Goal: Feedback & Contribution: Leave review/rating

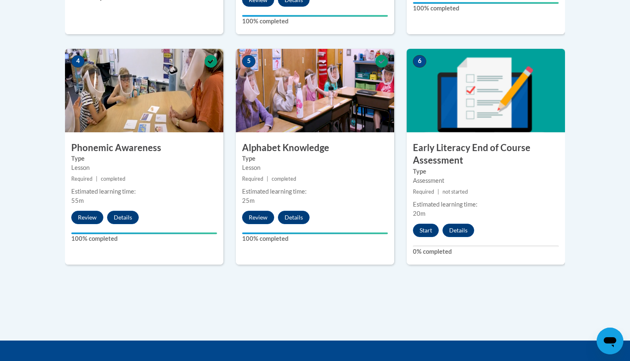
scroll to position [463, 0]
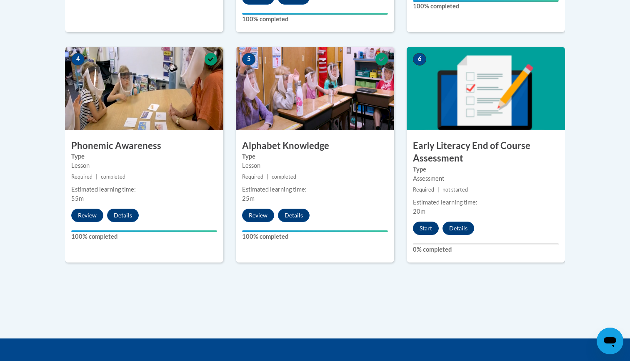
click at [425, 228] on button "Start" at bounding box center [426, 227] width 26 height 13
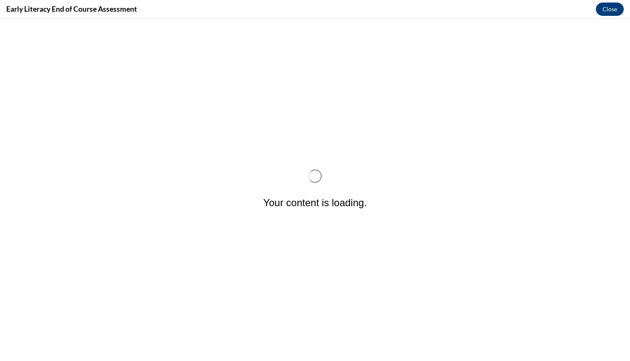
scroll to position [0, 0]
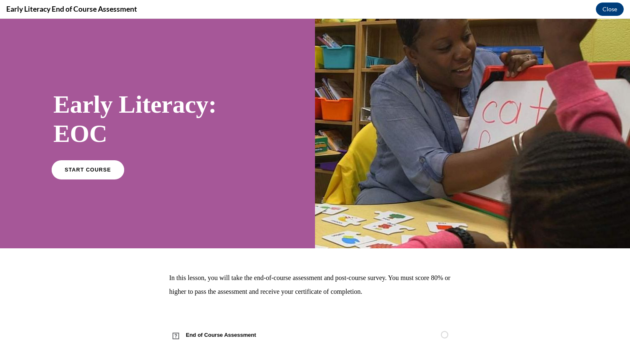
click at [95, 170] on span "START COURSE" at bounding box center [88, 169] width 46 height 6
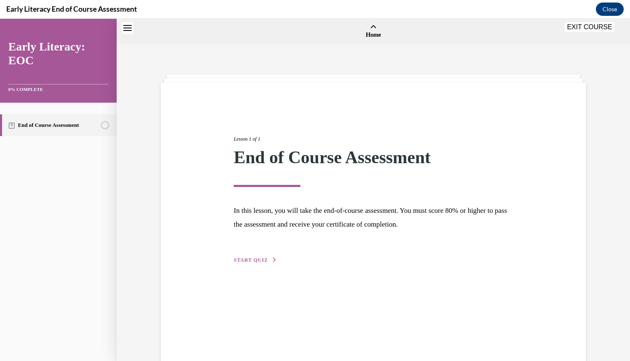
scroll to position [26, 0]
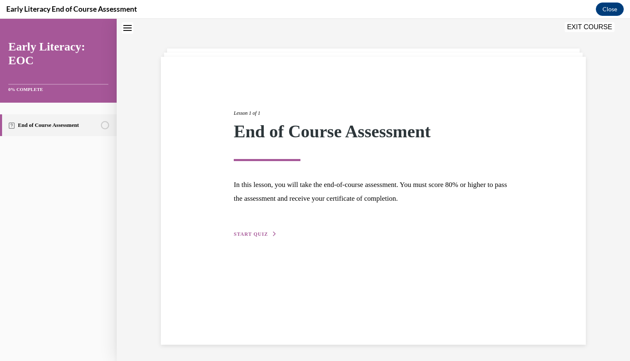
click at [255, 232] on span "START QUIZ" at bounding box center [251, 234] width 34 height 6
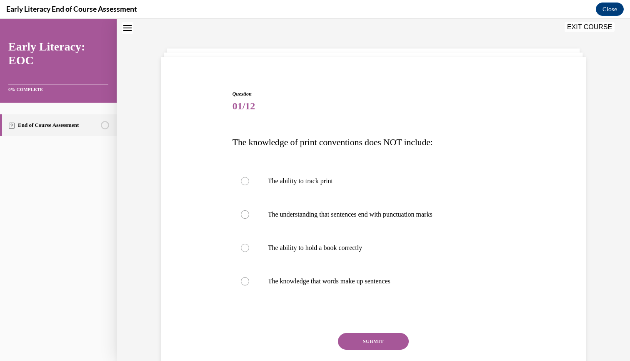
scroll to position [25, 0]
click at [244, 181] on div at bounding box center [245, 181] width 8 height 8
click at [378, 342] on button "SUBMIT" at bounding box center [373, 341] width 71 height 17
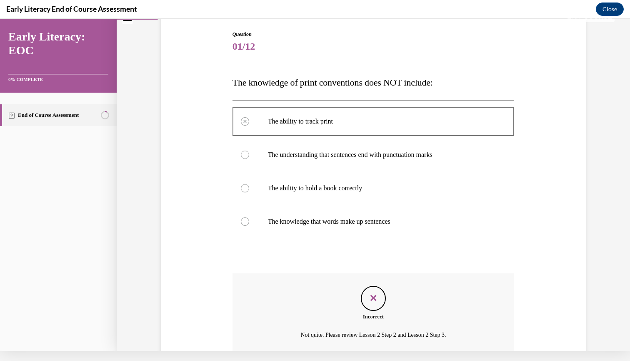
scroll to position [70, 0]
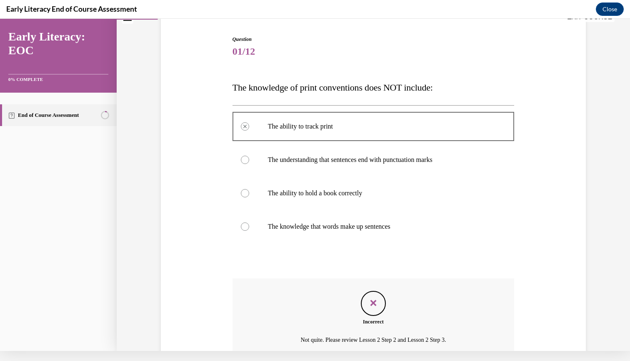
click at [245, 194] on div at bounding box center [245, 193] width 8 height 8
click at [511, 303] on div "Incorrect Not quite. Please review Lesson 2 Step 2 and Lesson 2 Step 3." at bounding box center [374, 318] width 282 height 80
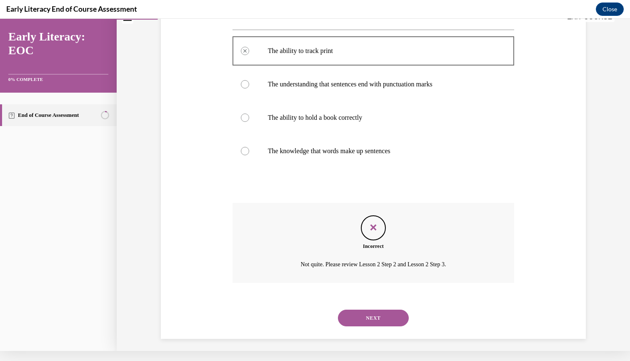
scroll to position [140, 0]
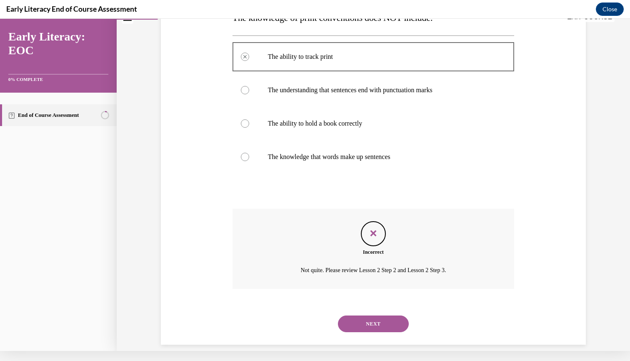
click at [374, 315] on button "NEXT" at bounding box center [373, 323] width 71 height 17
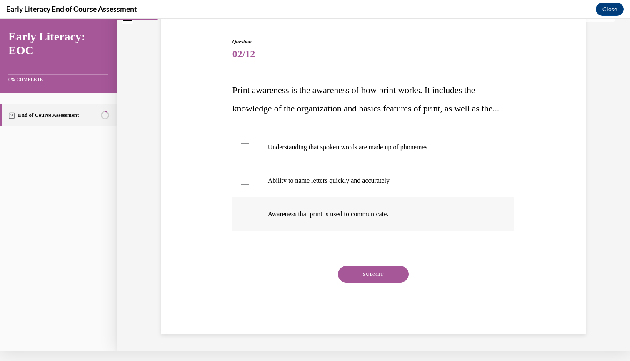
click at [245, 218] on div at bounding box center [245, 214] width 8 height 8
click at [377, 282] on button "SUBMIT" at bounding box center [373, 273] width 71 height 17
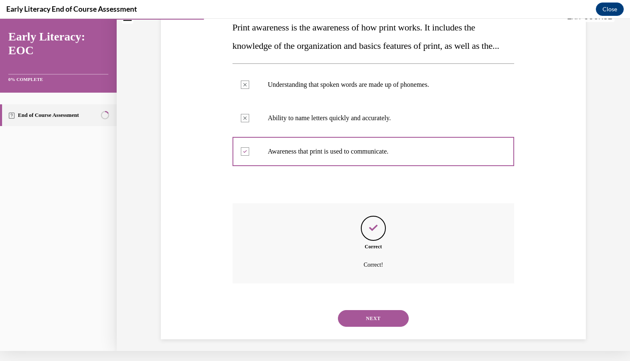
scroll to position [143, 0]
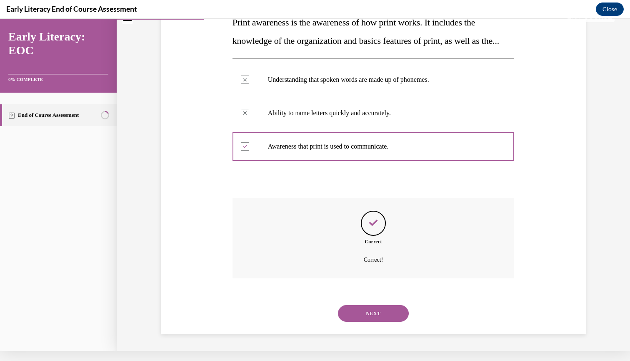
click at [377, 312] on button "NEXT" at bounding box center [373, 313] width 71 height 17
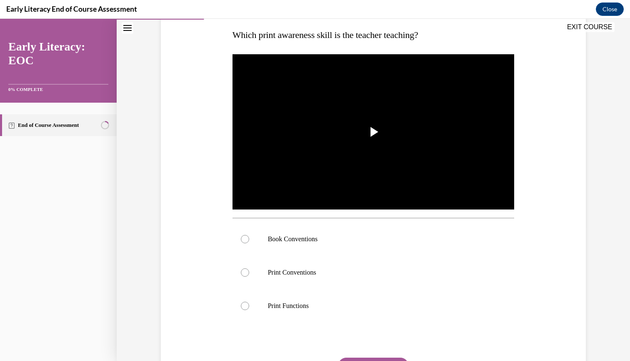
scroll to position [134, 0]
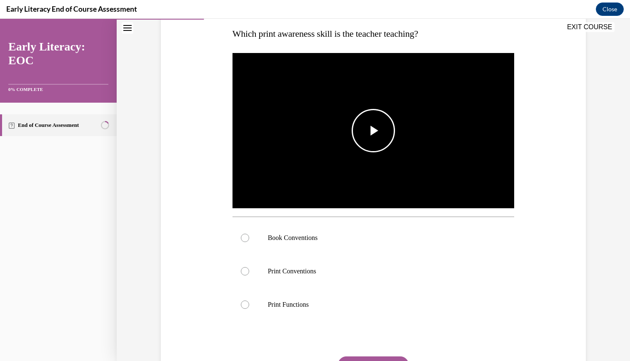
click at [373, 130] on span "Video player" at bounding box center [373, 130] width 0 height 0
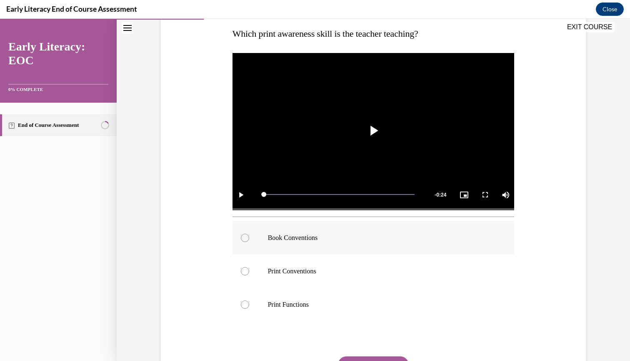
click at [244, 239] on div at bounding box center [245, 237] width 8 height 8
click at [452, 332] on div "Question 03/12 Which print awareness skill is the teacher teaching? Video Playe…" at bounding box center [374, 203] width 282 height 443
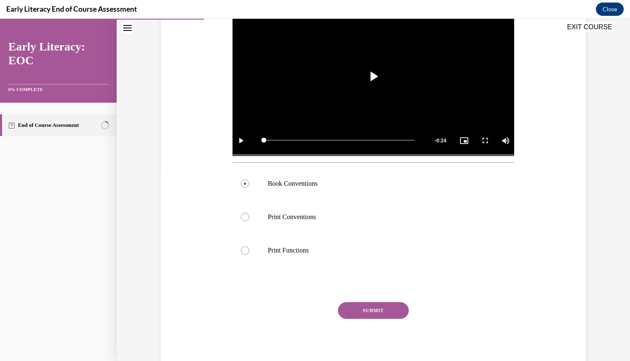
scroll to position [195, 0]
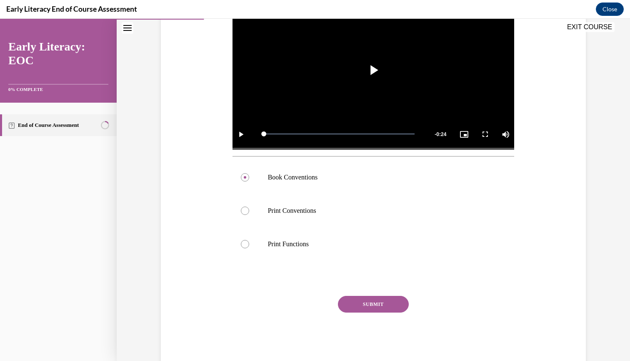
click at [371, 304] on button "SUBMIT" at bounding box center [373, 303] width 71 height 17
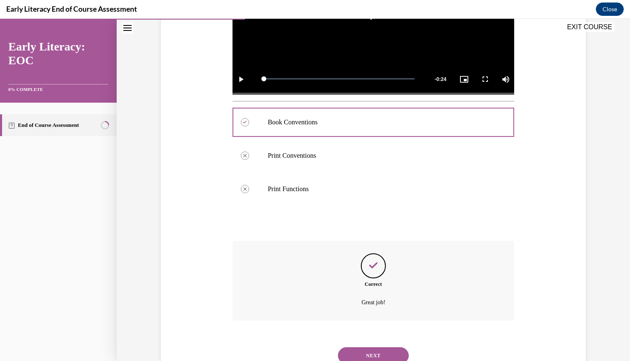
scroll to position [272, 0]
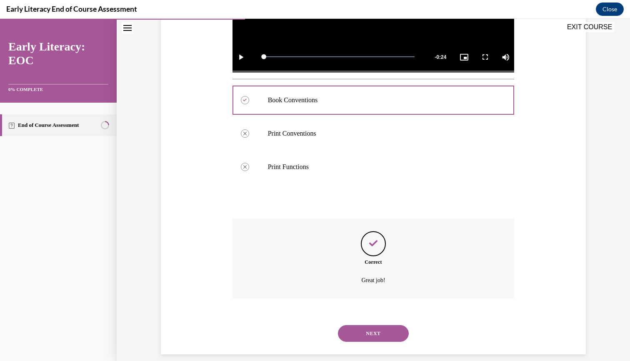
click at [374, 325] on button "NEXT" at bounding box center [373, 333] width 71 height 17
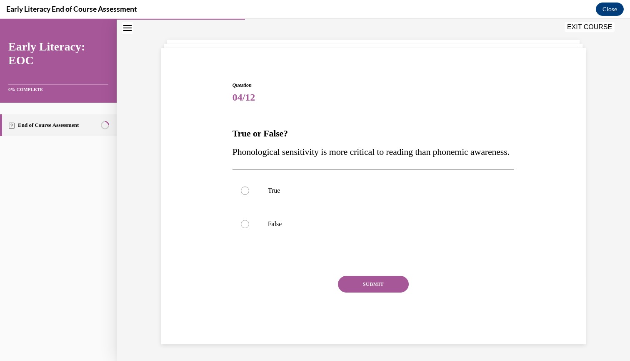
scroll to position [43, 0]
click at [245, 228] on div at bounding box center [245, 224] width 8 height 8
click at [373, 292] on button "SUBMIT" at bounding box center [373, 283] width 71 height 17
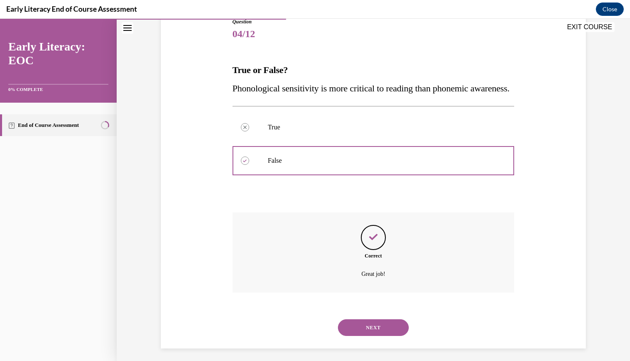
scroll to position [110, 0]
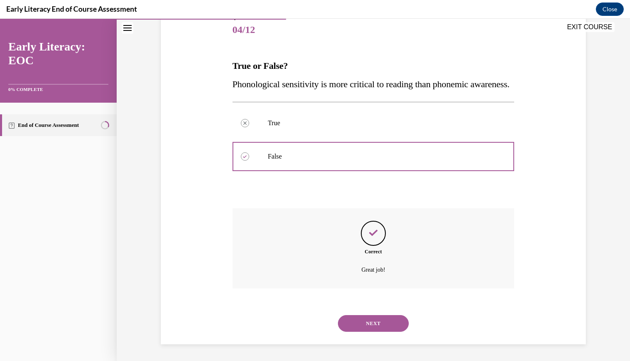
click at [376, 324] on button "NEXT" at bounding box center [373, 323] width 71 height 17
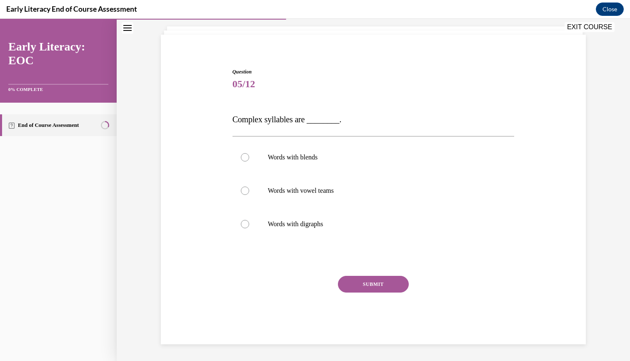
scroll to position [35, 0]
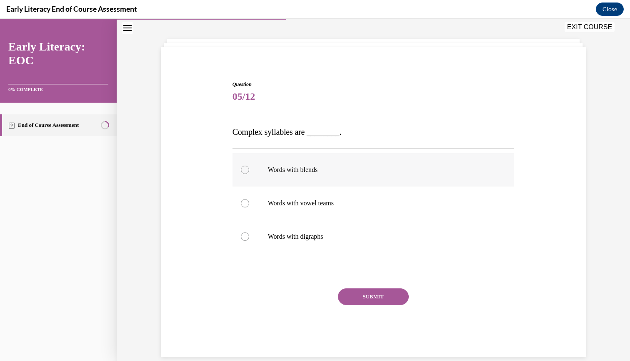
click at [245, 170] on div at bounding box center [245, 169] width 8 height 8
click at [370, 296] on button "SUBMIT" at bounding box center [373, 296] width 71 height 17
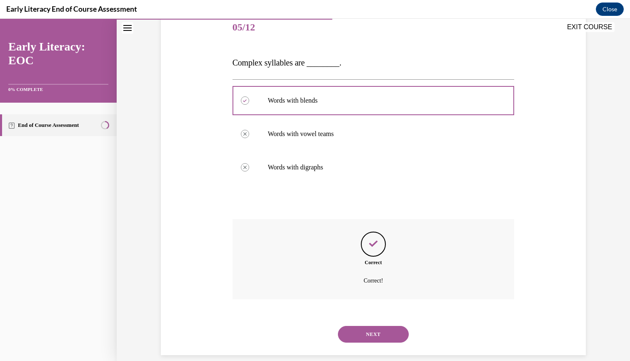
scroll to position [105, 0]
click at [376, 325] on button "NEXT" at bounding box center [373, 333] width 71 height 17
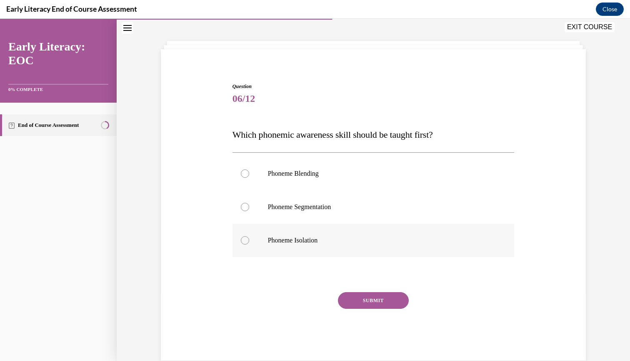
click at [245, 240] on div at bounding box center [245, 240] width 8 height 8
click at [376, 300] on button "SUBMIT" at bounding box center [373, 300] width 71 height 17
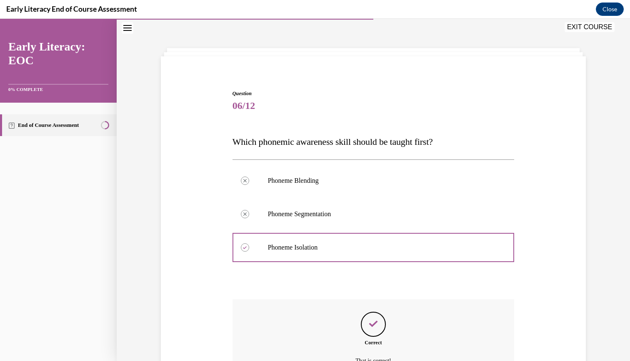
scroll to position [107, 0]
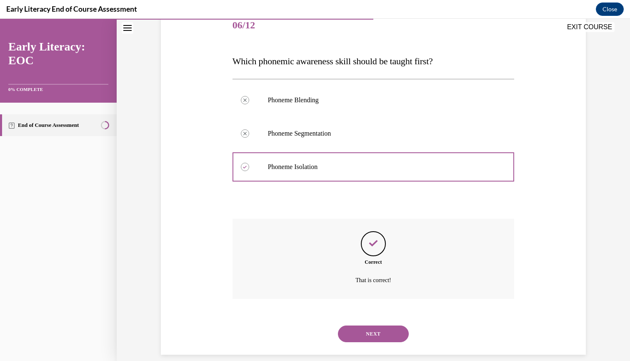
click at [378, 325] on button "NEXT" at bounding box center [373, 333] width 71 height 17
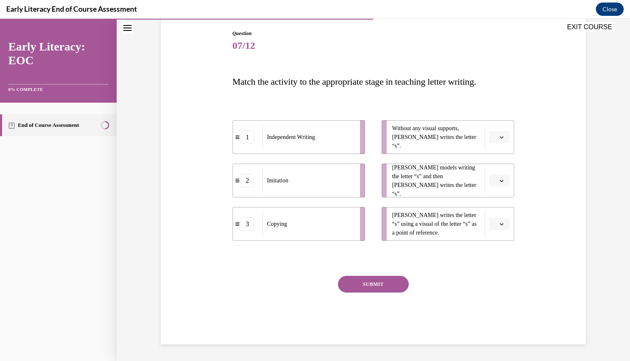
scroll to position [73, 0]
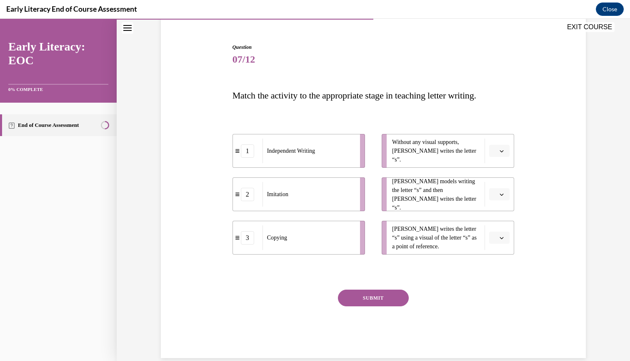
click at [502, 190] on button "button" at bounding box center [499, 194] width 20 height 13
click at [551, 181] on div "Question 07/12 Match the activity to the appropriate stage in teaching letter w…" at bounding box center [373, 187] width 429 height 339
click at [502, 234] on button "button" at bounding box center [499, 237] width 20 height 13
click at [497, 305] on span "3" at bounding box center [496, 306] width 3 height 7
click at [502, 147] on button "button" at bounding box center [499, 151] width 20 height 13
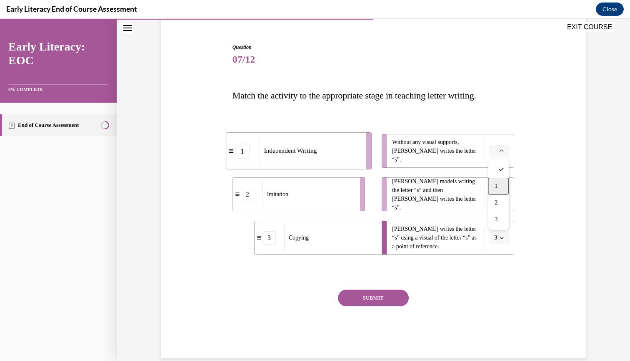
click at [498, 186] on span "1" at bounding box center [496, 186] width 3 height 7
click at [502, 191] on span "button" at bounding box center [502, 194] width 6 height 6
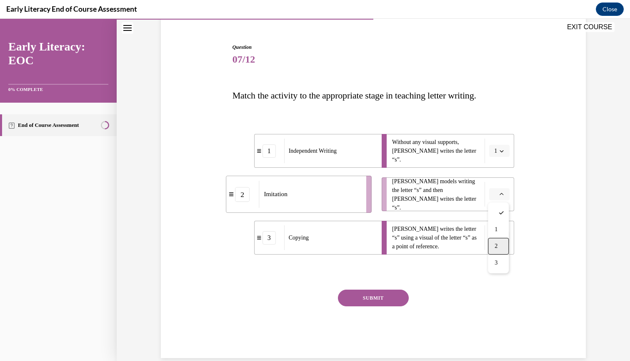
click at [498, 245] on span "2" at bounding box center [496, 246] width 3 height 7
click at [383, 294] on button "SUBMIT" at bounding box center [373, 297] width 71 height 17
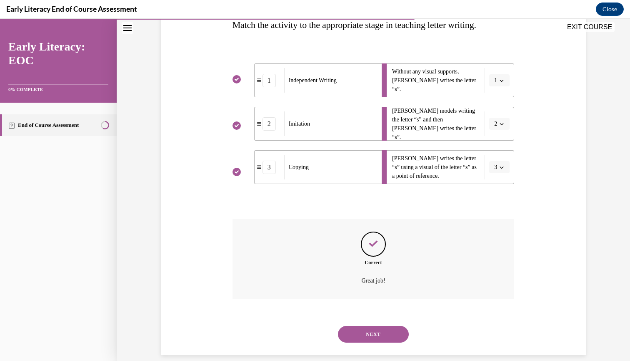
scroll to position [143, 0]
click at [375, 325] on button "NEXT" at bounding box center [373, 333] width 71 height 17
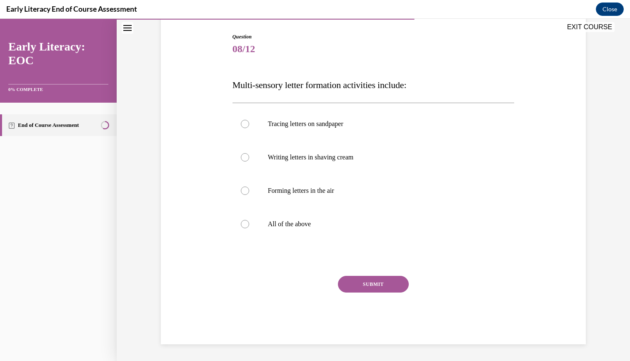
scroll to position [73, 0]
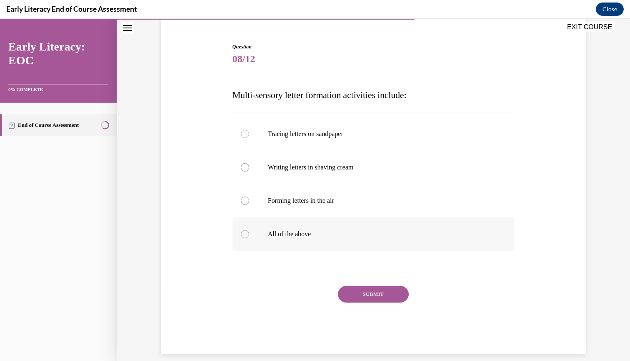
click at [245, 234] on div at bounding box center [245, 234] width 8 height 8
click at [380, 292] on button "SUBMIT" at bounding box center [373, 293] width 71 height 17
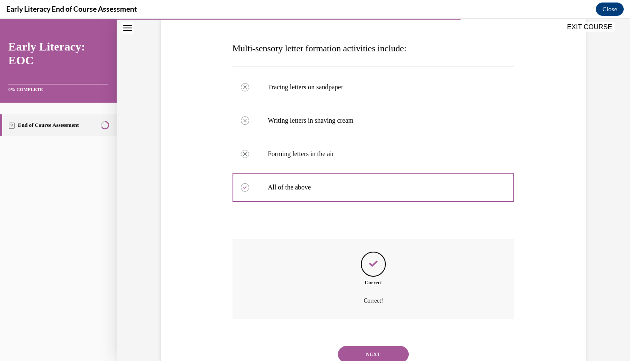
scroll to position [140, 0]
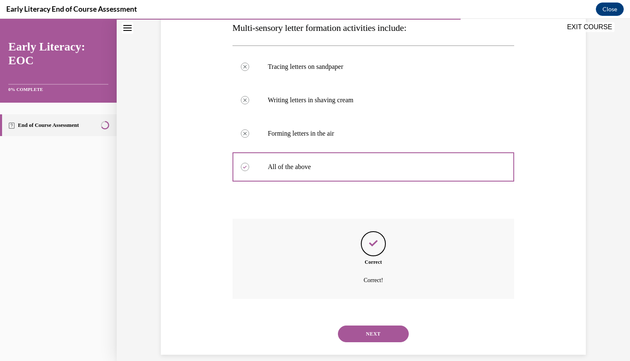
click at [375, 325] on button "NEXT" at bounding box center [373, 333] width 71 height 17
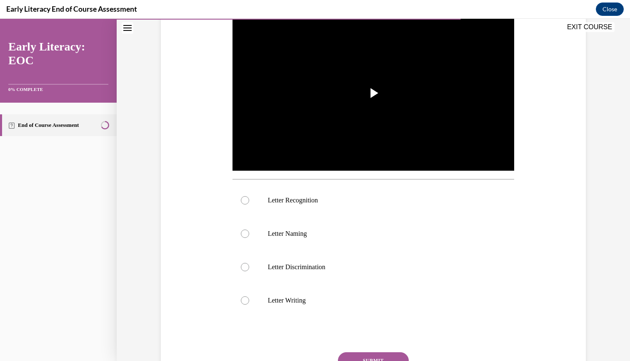
scroll to position [181, 0]
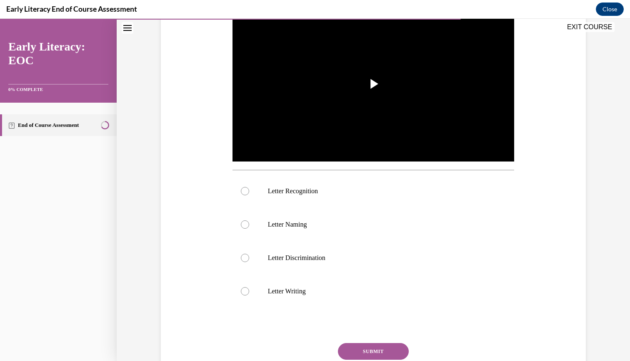
click at [568, 263] on div "Question 09/12 Which skill is the teacher reinforcing in this video clip? Video…" at bounding box center [373, 160] width 429 height 501
click at [373, 84] on span "Video player" at bounding box center [373, 84] width 0 height 0
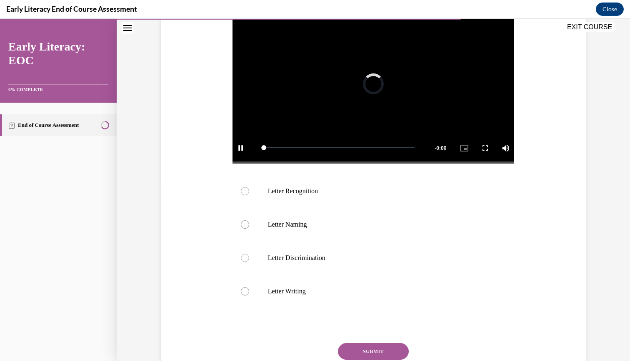
scroll to position [167, 0]
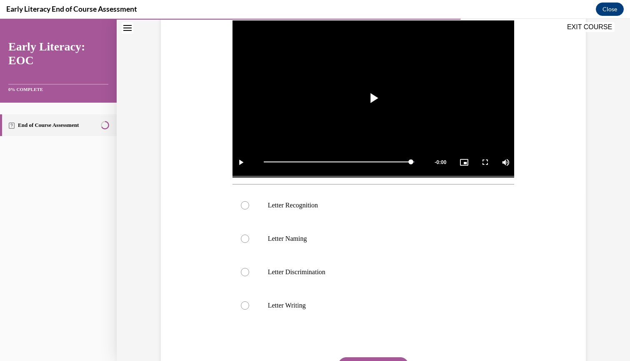
click at [600, 264] on div "Question 09/12 Which skill is the teacher reinforcing in this video clip? Video…" at bounding box center [373, 159] width 513 height 563
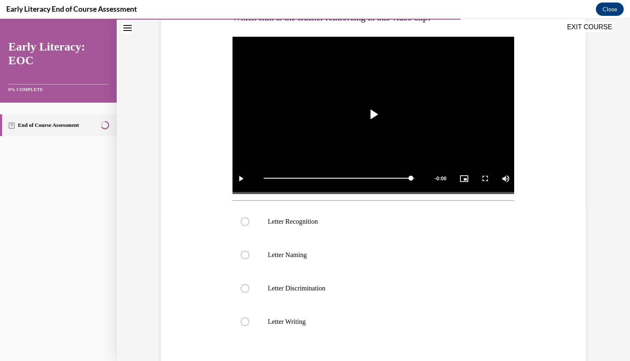
scroll to position [155, 0]
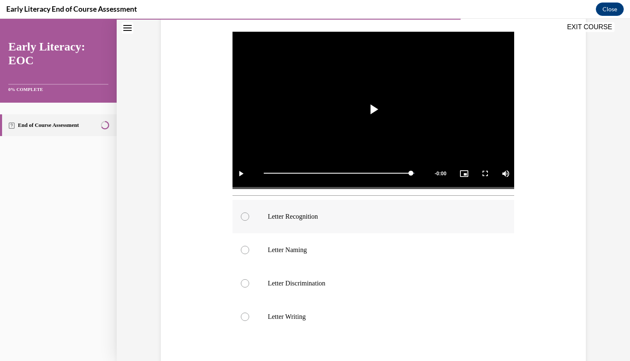
click at [246, 215] on div at bounding box center [245, 216] width 8 height 8
click at [245, 216] on div at bounding box center [245, 216] width 8 height 8
click at [375, 350] on div at bounding box center [374, 351] width 282 height 10
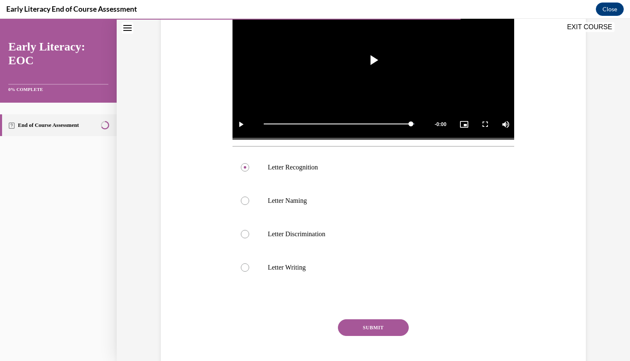
scroll to position [208, 0]
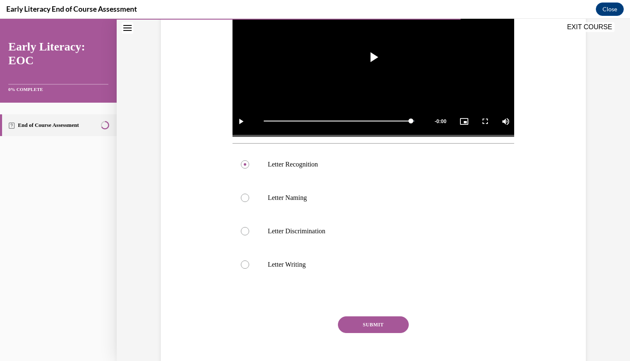
click at [381, 323] on button "SUBMIT" at bounding box center [373, 324] width 71 height 17
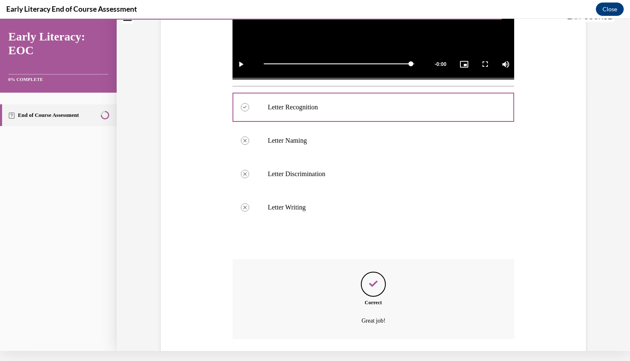
scroll to position [305, 0]
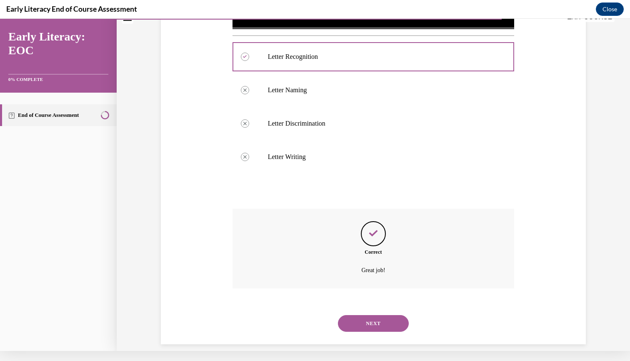
click at [381, 323] on div "NEXT" at bounding box center [374, 322] width 282 height 33
click at [377, 315] on button "NEXT" at bounding box center [373, 323] width 71 height 17
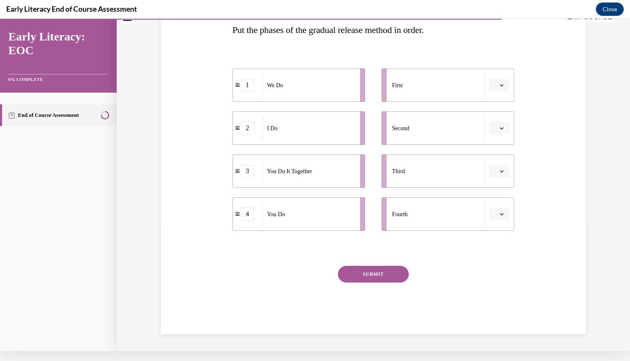
scroll to position [0, 0]
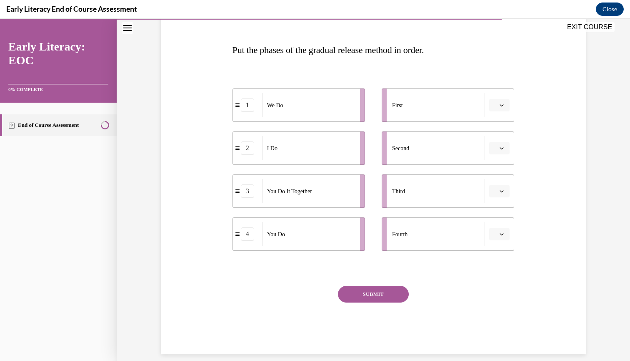
click at [574, 272] on div "Question 10/12 Put the phases of the gradual release method in order. 1 We Do 2…" at bounding box center [373, 163] width 429 height 381
click at [569, 275] on div "Question 10/12 Put the phases of the gradual release method in order. 1 We Do 2…" at bounding box center [373, 163] width 429 height 381
click at [537, 148] on div "Question 10/12 Put the phases of the gradual release method in order. 1 We Do 2…" at bounding box center [373, 163] width 429 height 381
click at [511, 76] on div "1 We Do 2 I Do 3 You Do It Together 4 You Do First Second Third Fourth" at bounding box center [374, 161] width 282 height 179
click at [137, 238] on div "Question 10/12 Put the phases of the gradual release method in order. 1 We Do 2…" at bounding box center [373, 148] width 513 height 443
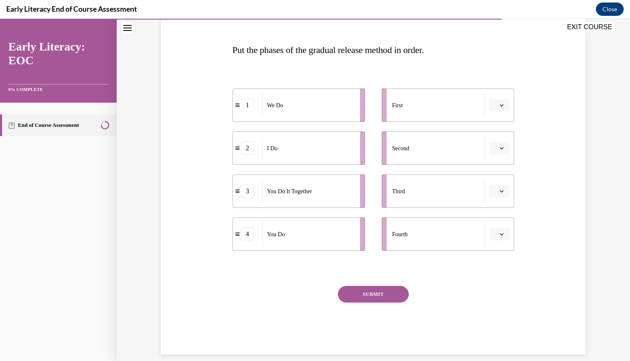
click at [375, 35] on div "EXIT COURSE" at bounding box center [369, 28] width 505 height 18
click at [591, 69] on div "Question 10/12 Put the phases of the gradual release method in order. 1 We Do 2…" at bounding box center [373, 148] width 513 height 443
click at [611, 9] on button "Close" at bounding box center [610, 9] width 28 height 13
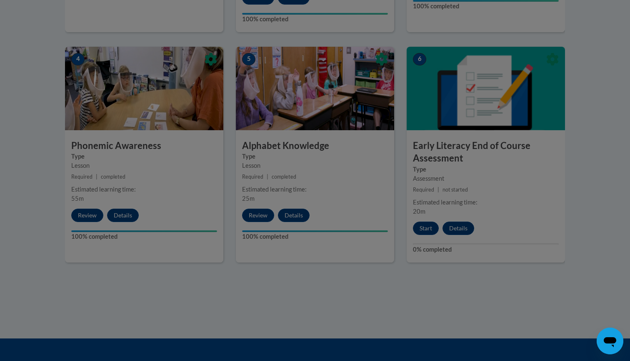
click at [427, 227] on div at bounding box center [315, 180] width 630 height 361
click at [530, 312] on div at bounding box center [315, 180] width 630 height 361
click at [426, 226] on div at bounding box center [315, 180] width 630 height 361
click at [612, 82] on div at bounding box center [315, 180] width 630 height 361
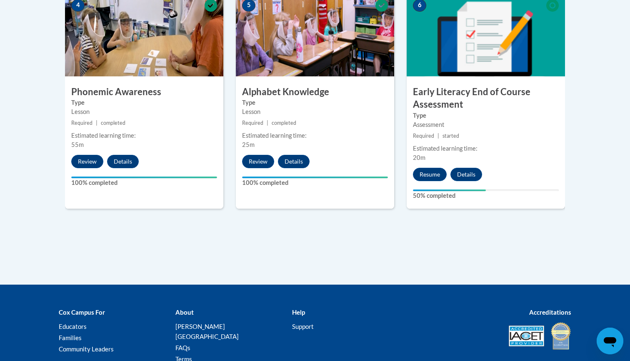
scroll to position [523, 0]
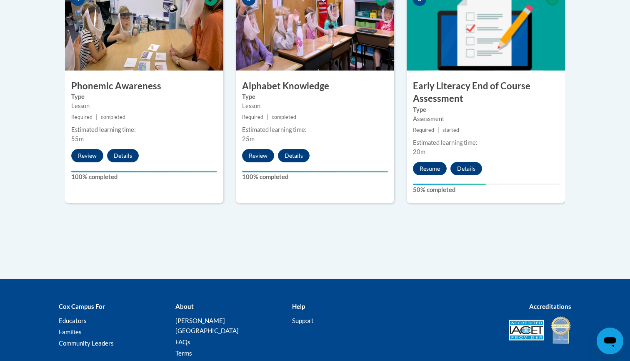
click at [433, 167] on button "Resume" at bounding box center [430, 168] width 34 height 13
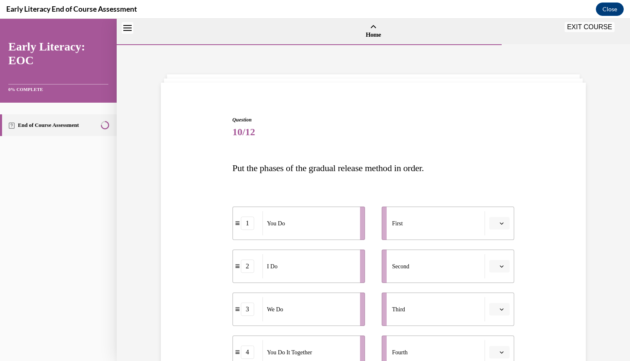
scroll to position [26, 0]
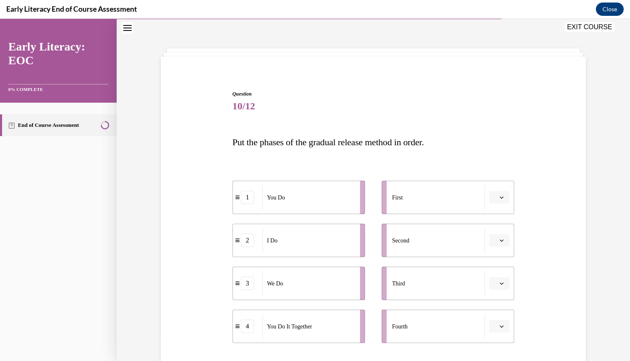
click at [565, 217] on div "Question 10/12 Put the phases of the gradual release method in order. 1 You Do …" at bounding box center [373, 255] width 429 height 381
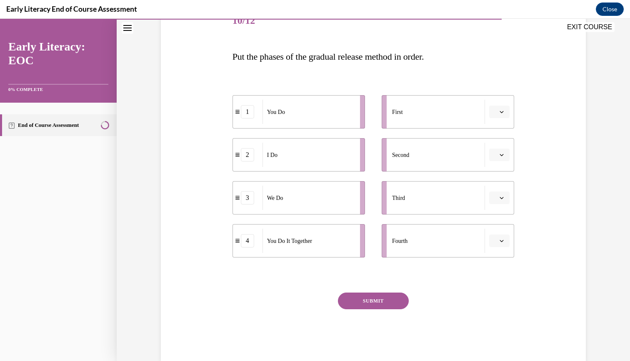
scroll to position [114, 0]
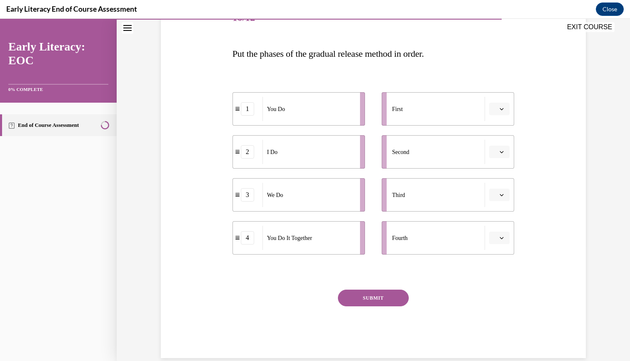
click at [503, 109] on icon "button" at bounding box center [502, 109] width 4 height 2
click at [497, 158] on span "2" at bounding box center [496, 161] width 3 height 7
click at [501, 153] on icon "button" at bounding box center [502, 152] width 4 height 2
click at [497, 219] on span "3" at bounding box center [496, 220] width 3 height 7
click at [501, 194] on icon "button" at bounding box center [502, 195] width 4 height 4
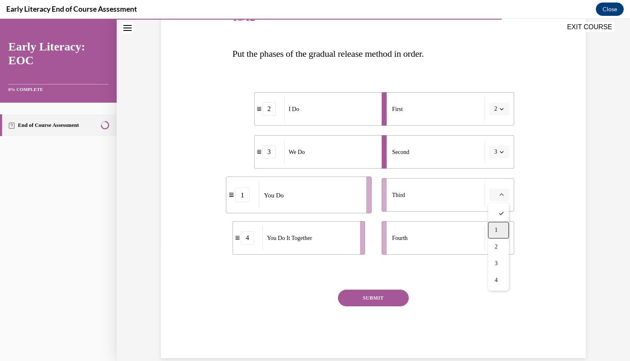
click at [496, 230] on span "1" at bounding box center [496, 230] width 3 height 7
click at [502, 195] on icon "button" at bounding box center [502, 195] width 4 height 4
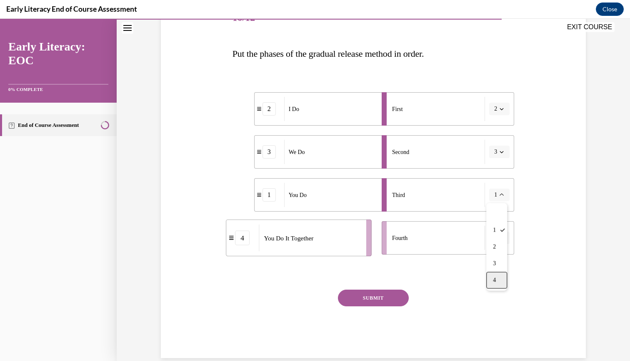
click at [496, 280] on span "4" at bounding box center [494, 280] width 3 height 7
click at [502, 196] on icon "button" at bounding box center [502, 195] width 4 height 2
click at [496, 280] on span "4" at bounding box center [494, 280] width 3 height 7
click at [500, 238] on icon "button" at bounding box center [502, 237] width 4 height 4
click at [497, 273] on span "1" at bounding box center [496, 273] width 3 height 7
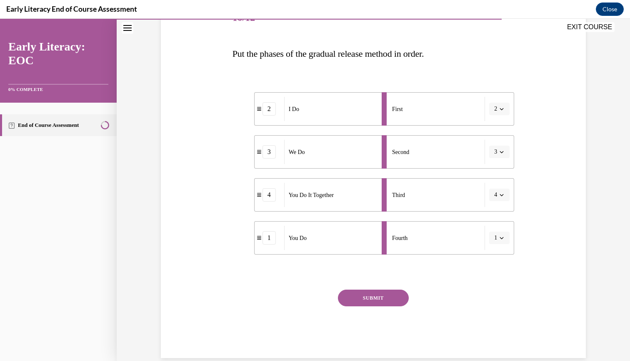
click at [382, 299] on button "SUBMIT" at bounding box center [373, 297] width 71 height 17
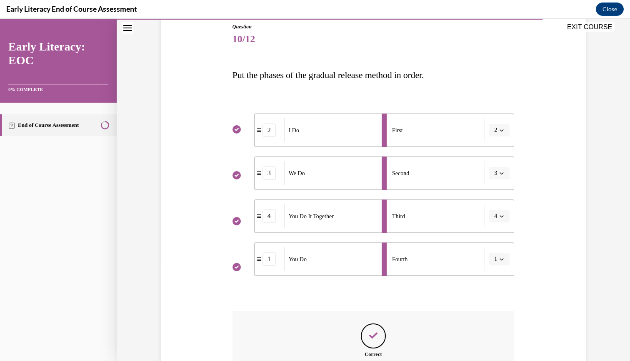
scroll to position [185, 0]
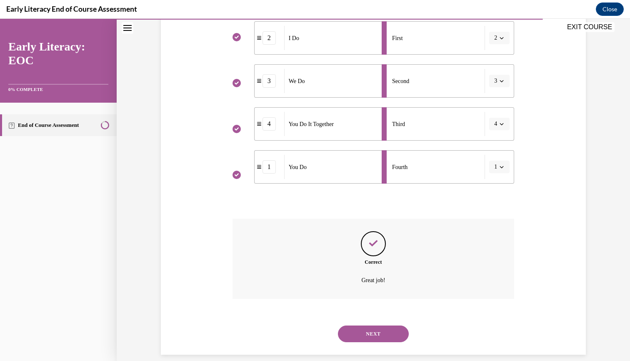
click at [371, 325] on button "NEXT" at bounding box center [373, 333] width 71 height 17
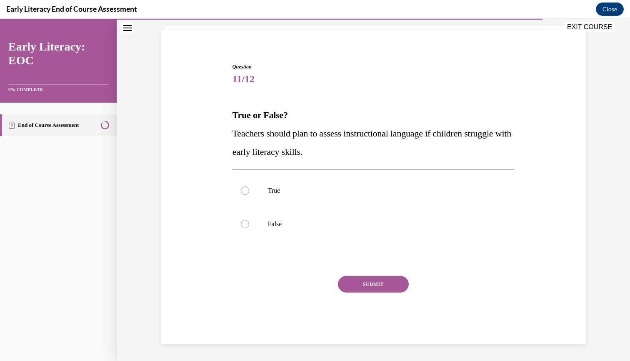
scroll to position [43, 0]
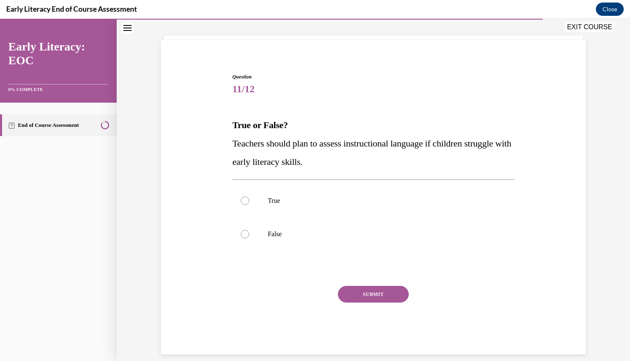
click at [528, 267] on div "Question 11/12 True or False? Teachers should plan to assess instructional lang…" at bounding box center [373, 201] width 429 height 306
click at [245, 201] on div at bounding box center [245, 200] width 8 height 8
click at [376, 293] on button "SUBMIT" at bounding box center [373, 293] width 71 height 17
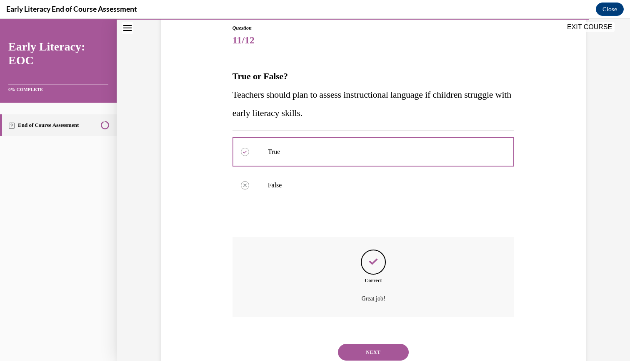
scroll to position [110, 0]
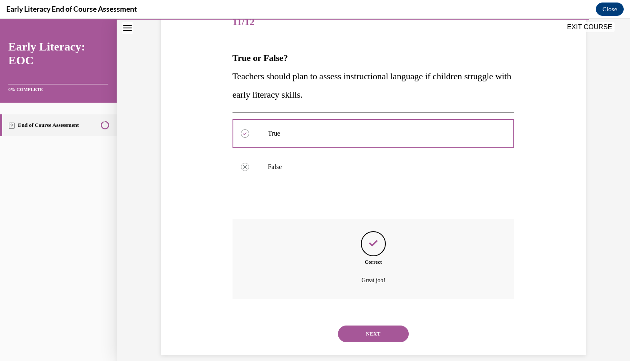
click at [381, 325] on button "NEXT" at bounding box center [373, 333] width 71 height 17
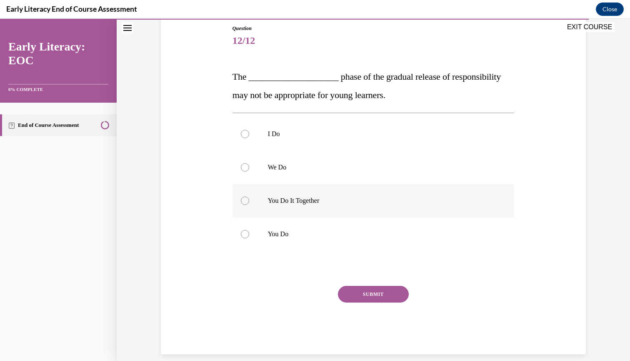
click at [244, 215] on div at bounding box center [374, 200] width 282 height 33
click at [245, 215] on div at bounding box center [374, 200] width 282 height 33
click at [242, 210] on div at bounding box center [374, 200] width 282 height 33
click at [245, 214] on div at bounding box center [374, 200] width 282 height 33
click at [245, 153] on div at bounding box center [374, 166] width 282 height 33
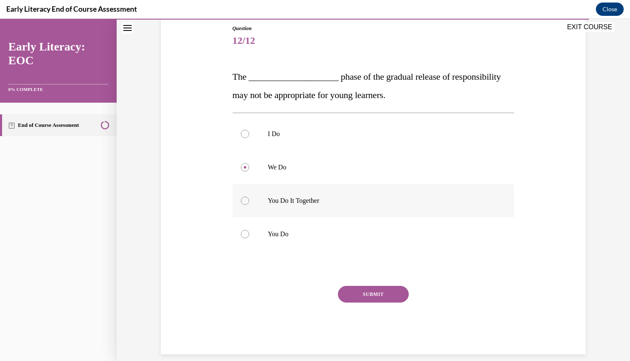
click at [245, 214] on div at bounding box center [374, 200] width 282 height 33
click at [245, 216] on div at bounding box center [374, 200] width 282 height 33
click at [245, 215] on div at bounding box center [374, 200] width 282 height 33
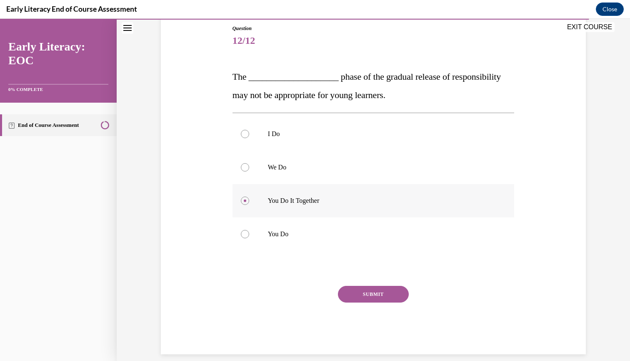
click at [245, 215] on div at bounding box center [374, 200] width 282 height 33
click at [245, 149] on div at bounding box center [374, 133] width 282 height 33
click at [245, 215] on div at bounding box center [374, 200] width 282 height 33
click at [243, 215] on div at bounding box center [374, 200] width 282 height 33
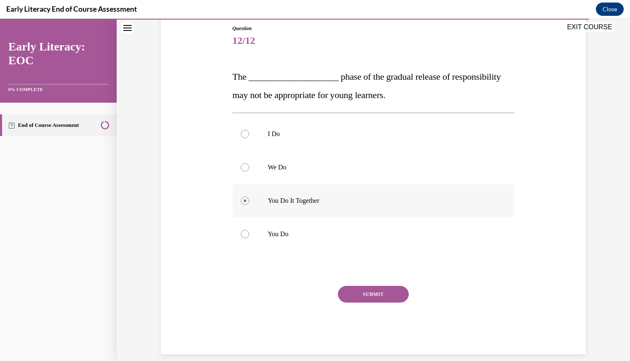
click at [243, 215] on div at bounding box center [374, 200] width 282 height 33
click at [612, 10] on button "Close" at bounding box center [610, 9] width 28 height 13
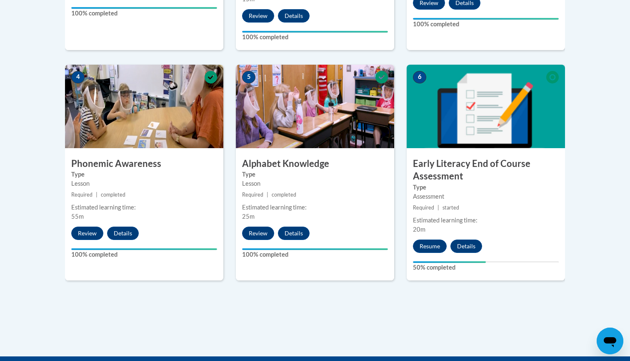
scroll to position [449, 0]
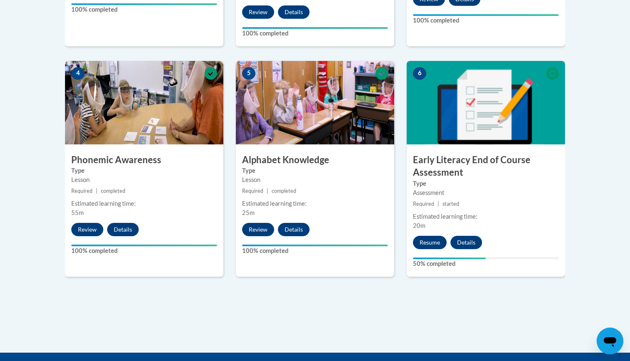
click at [432, 241] on button "Resume" at bounding box center [430, 241] width 34 height 13
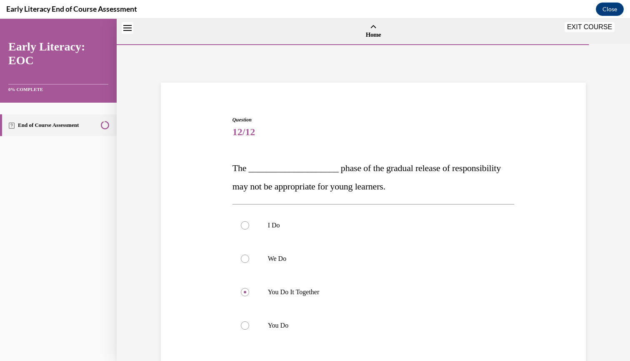
scroll to position [26, 0]
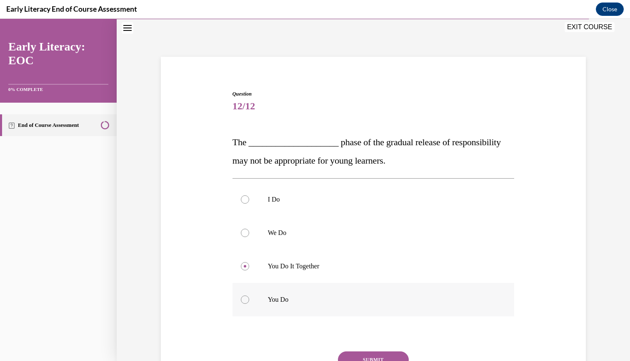
click at [245, 300] on div at bounding box center [245, 299] width 8 height 8
click at [378, 357] on button "SUBMIT" at bounding box center [373, 359] width 71 height 17
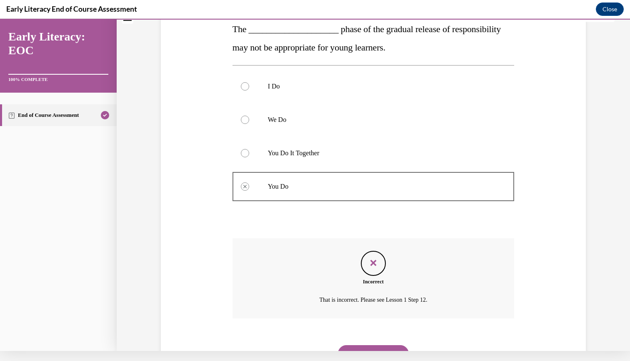
scroll to position [147, 0]
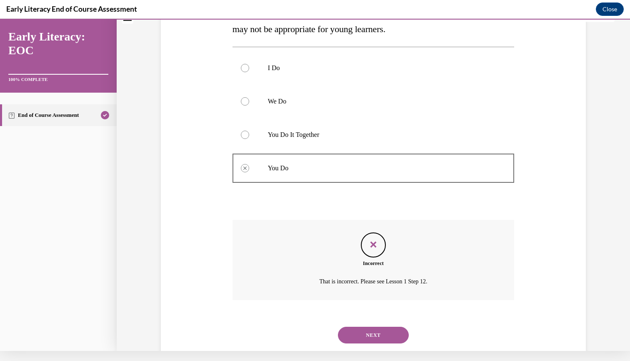
click at [379, 326] on button "NEXT" at bounding box center [373, 334] width 71 height 17
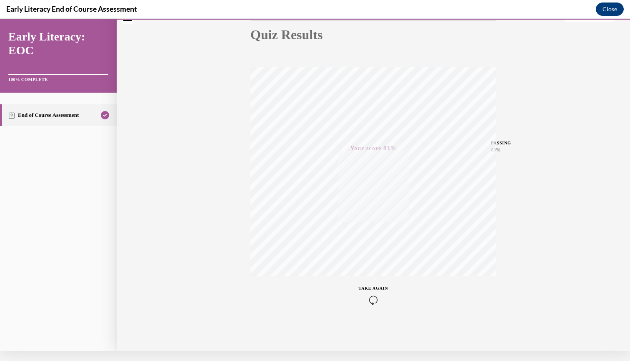
click at [612, 9] on button "Close" at bounding box center [610, 9] width 28 height 13
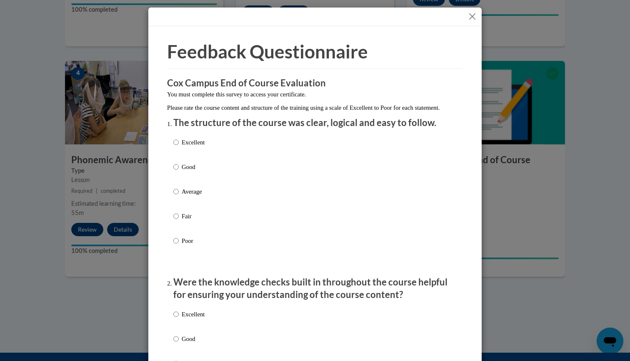
click at [197, 147] on p "Excellent" at bounding box center [193, 142] width 23 height 9
click at [179, 147] on input "Excellent" at bounding box center [175, 142] width 5 height 9
radio input "true"
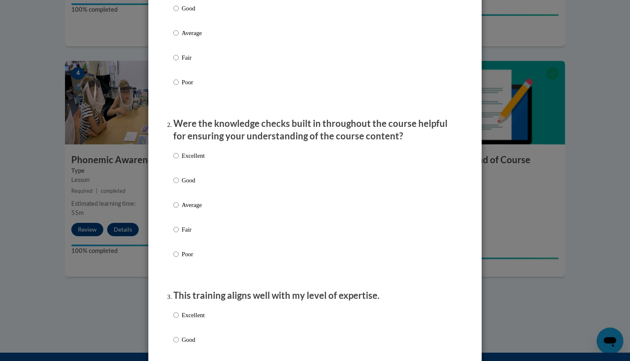
scroll to position [159, 0]
click at [195, 160] on p "Excellent" at bounding box center [193, 154] width 23 height 9
click at [179, 160] on input "Excellent" at bounding box center [175, 154] width 5 height 9
radio input "true"
click at [195, 318] on p "Excellent" at bounding box center [193, 314] width 23 height 9
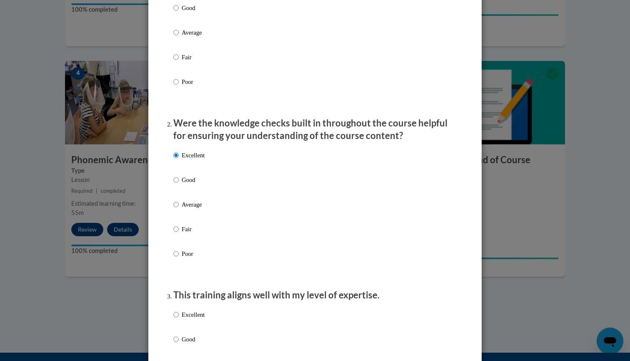
click at [179, 318] on input "Excellent" at bounding box center [175, 314] width 5 height 9
radio input "true"
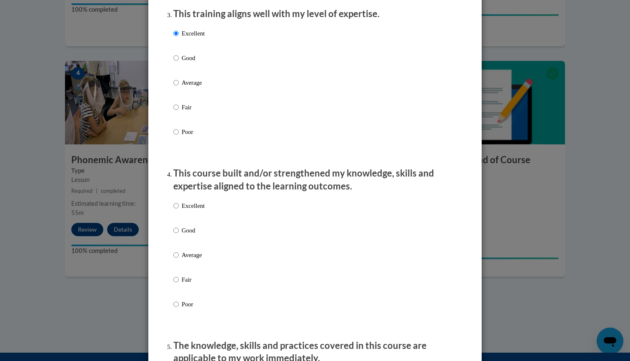
scroll to position [443, 0]
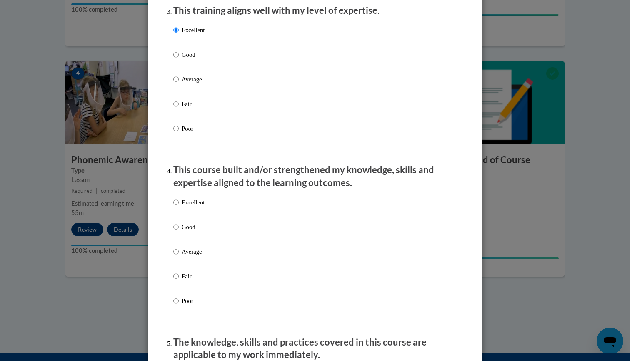
click at [194, 207] on p "Excellent" at bounding box center [193, 202] width 23 height 9
click at [179, 207] on input "Excellent" at bounding box center [175, 202] width 5 height 9
radio input "true"
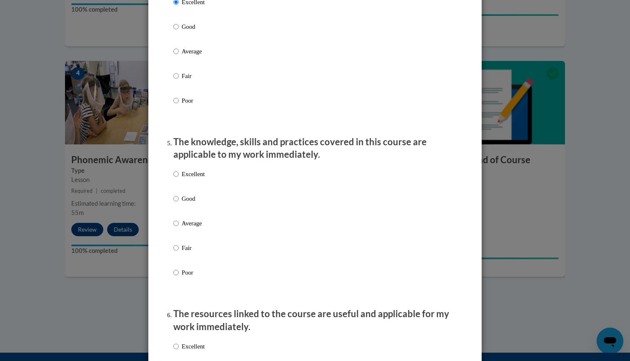
scroll to position [650, 0]
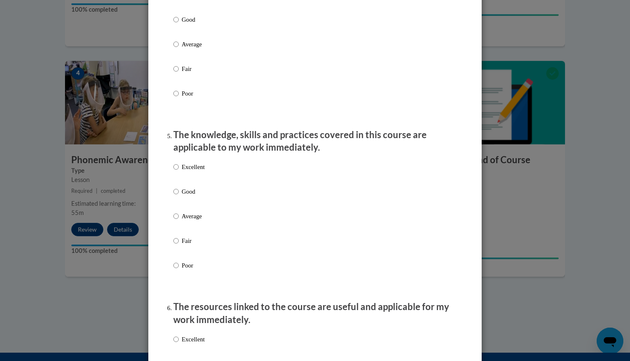
click at [197, 171] on p "Excellent" at bounding box center [193, 166] width 23 height 9
click at [179, 171] on input "Excellent" at bounding box center [175, 166] width 5 height 9
radio input "true"
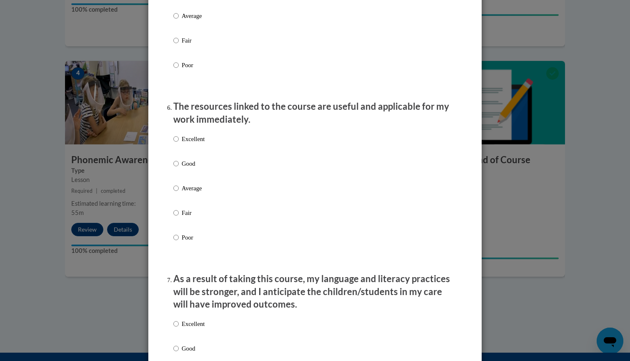
scroll to position [854, 0]
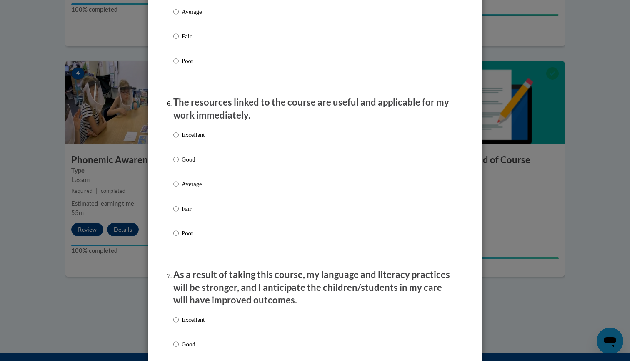
click at [200, 138] on p "Excellent" at bounding box center [193, 134] width 23 height 9
click at [179, 138] on input "Excellent" at bounding box center [175, 134] width 5 height 9
radio input "true"
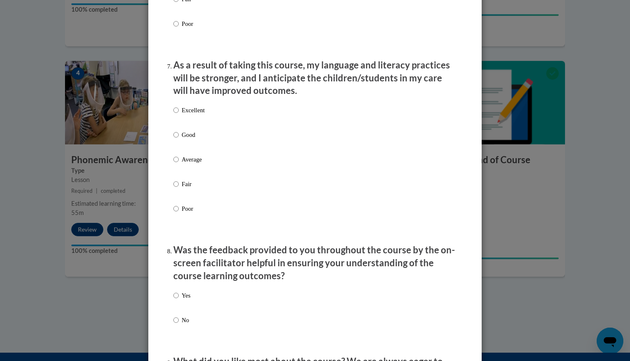
scroll to position [1064, 0]
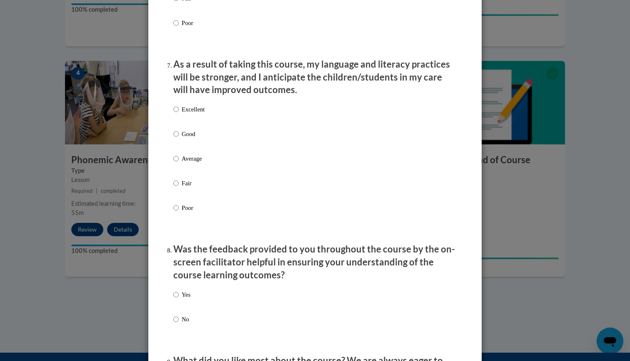
click at [194, 111] on p "Excellent" at bounding box center [193, 109] width 23 height 9
click at [179, 111] on input "Excellent" at bounding box center [175, 109] width 5 height 9
radio input "true"
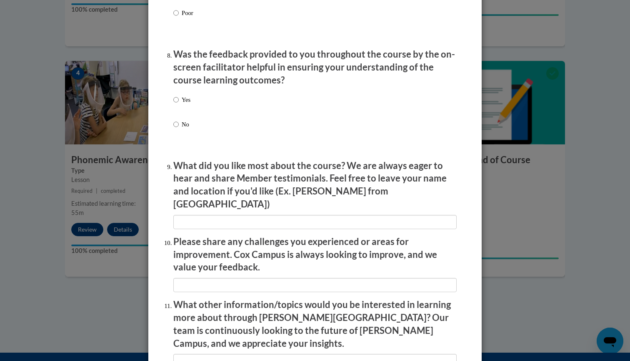
scroll to position [1268, 0]
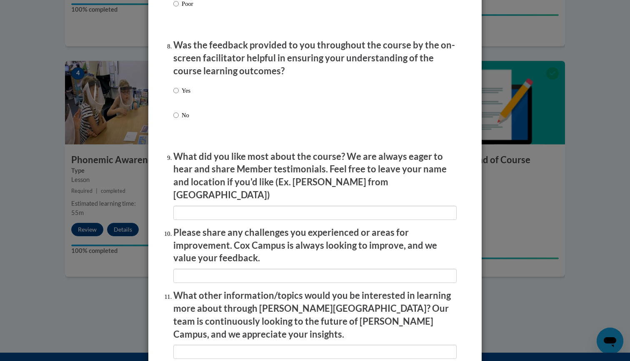
click at [185, 94] on p "Yes" at bounding box center [186, 90] width 9 height 9
click at [179, 94] on input "Yes" at bounding box center [175, 90] width 5 height 9
radio input "true"
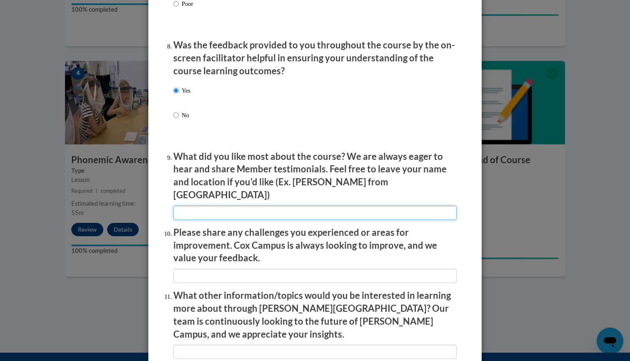
click at [179, 205] on input "textbox" at bounding box center [314, 212] width 283 height 14
type input "The flow of the course and the steps contained within."
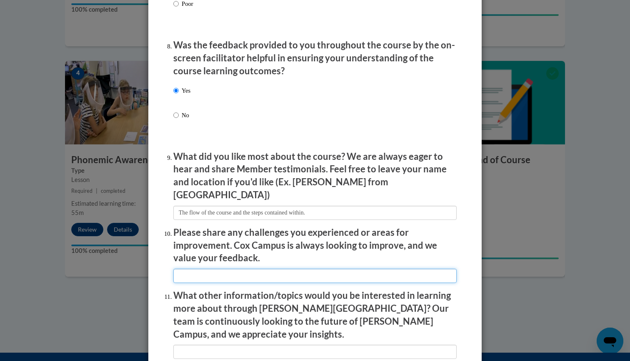
click at [184, 268] on input "textbox" at bounding box center [314, 275] width 283 height 14
type input "None"
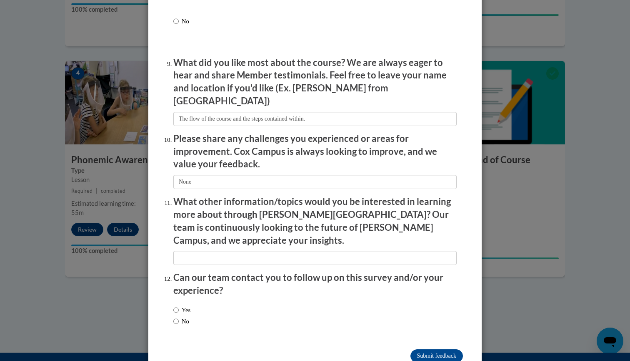
scroll to position [1362, 0]
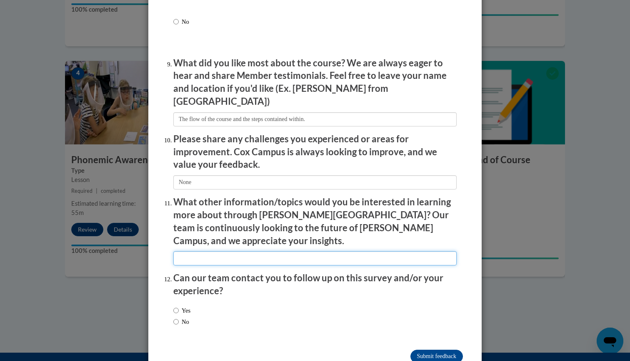
click at [180, 251] on input "textbox" at bounding box center [314, 258] width 283 height 14
type input "None at this time"
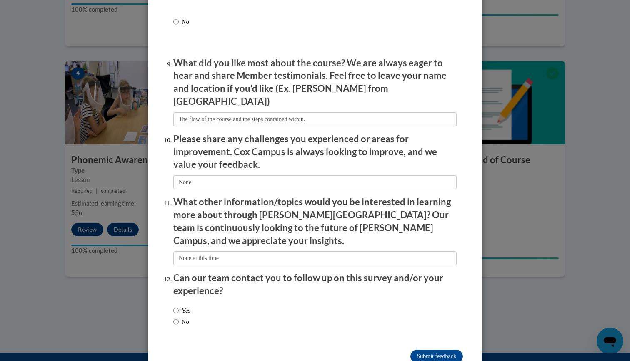
click at [188, 305] on label "Yes" at bounding box center [181, 309] width 17 height 9
click at [179, 305] on input "Yes" at bounding box center [175, 309] width 5 height 9
radio input "true"
click at [435, 349] on input "Submit feedback" at bounding box center [437, 355] width 53 height 13
click at [429, 349] on input "Submitting" at bounding box center [437, 355] width 53 height 13
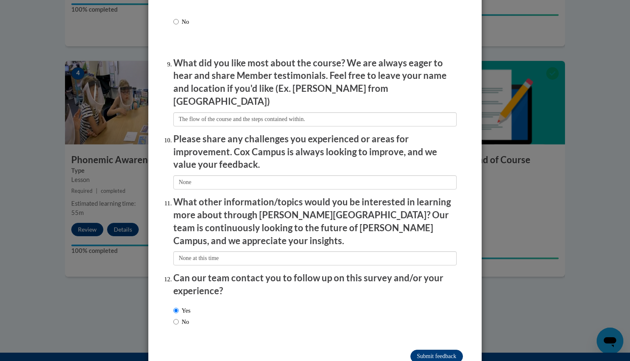
click at [438, 349] on input "Submitting" at bounding box center [437, 355] width 53 height 13
